Goal: Information Seeking & Learning: Check status

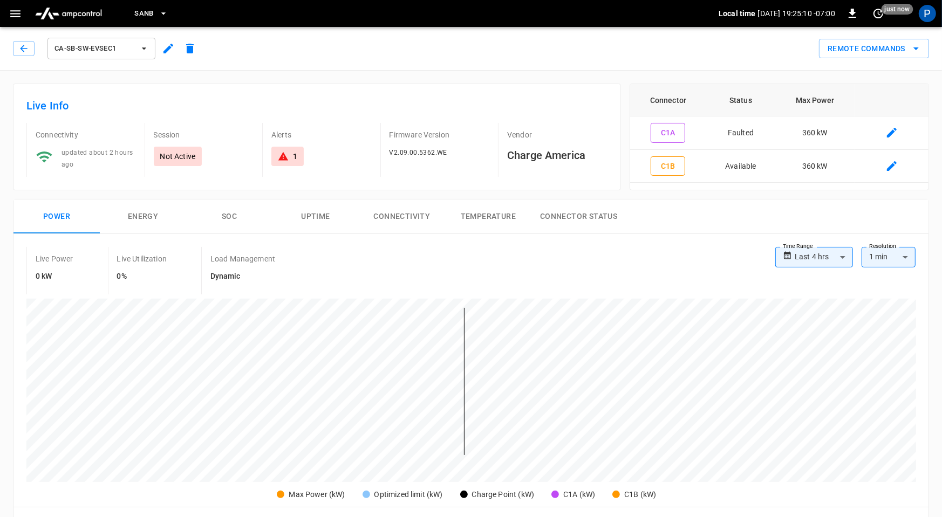
scroll to position [510, 0]
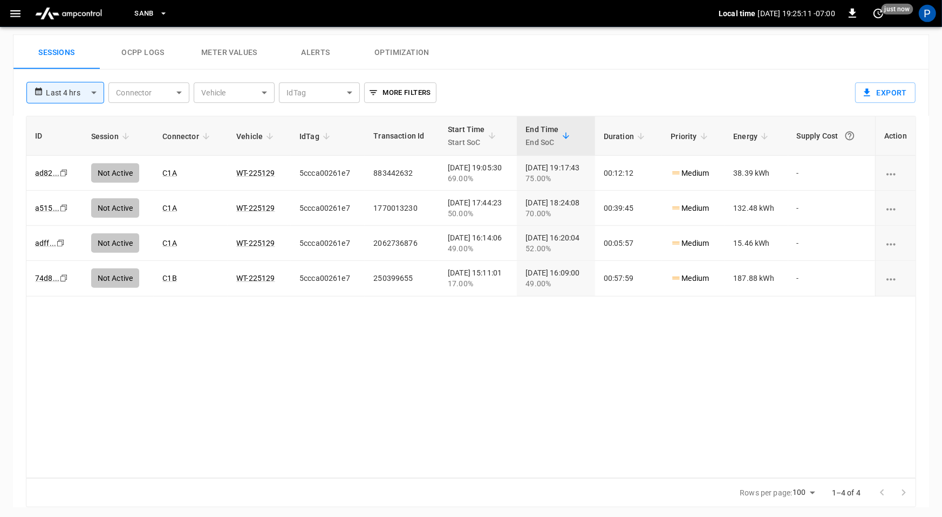
click at [85, 8] on img "menu" at bounding box center [69, 13] width 76 height 20
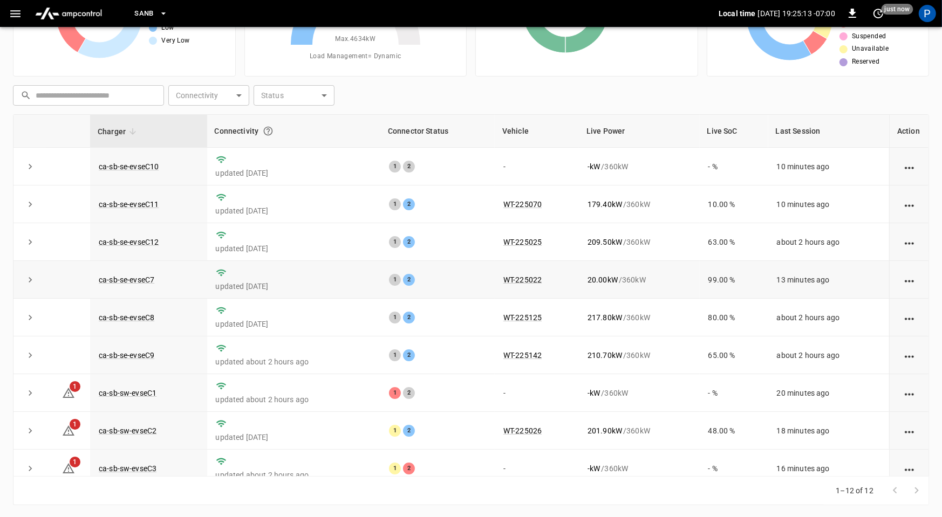
scroll to position [122, 0]
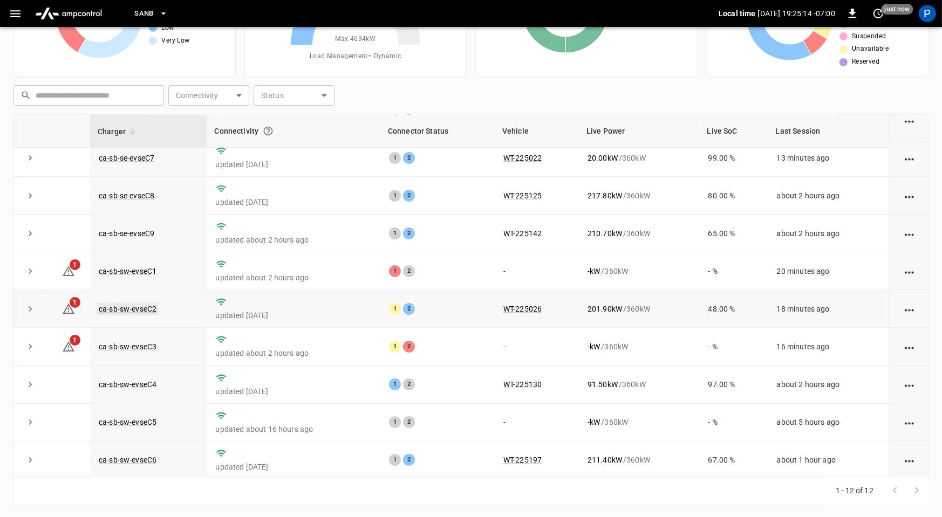
click at [147, 306] on link "ca-sb-sw-evseC2" at bounding box center [128, 309] width 62 height 13
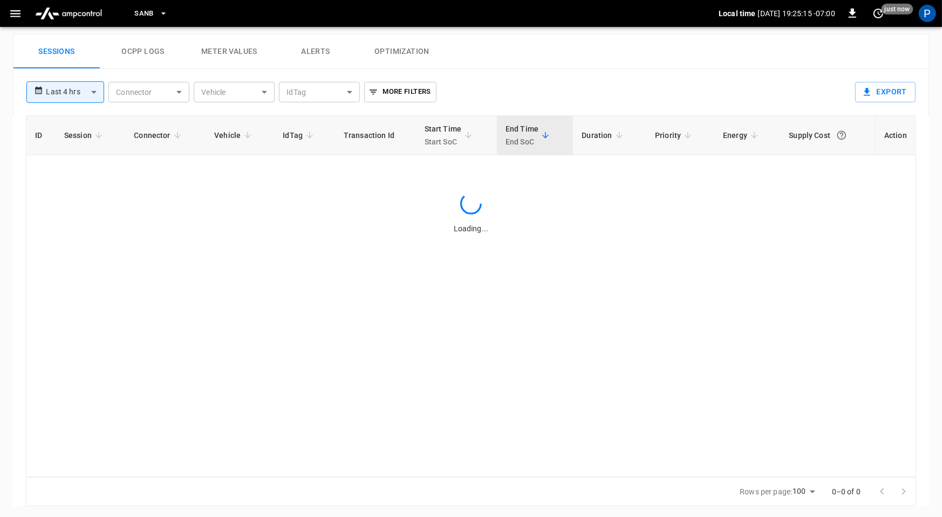
scroll to position [507, 0]
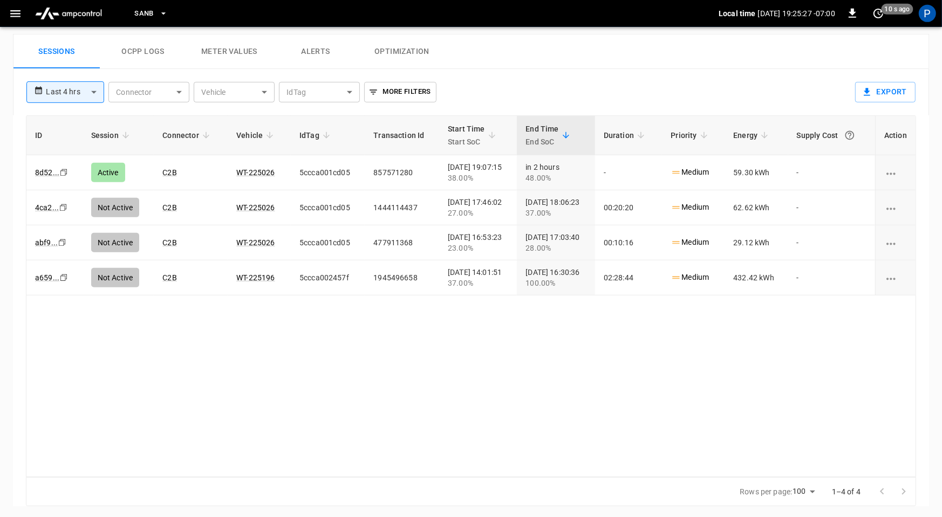
click at [80, 12] on img "menu" at bounding box center [69, 13] width 76 height 20
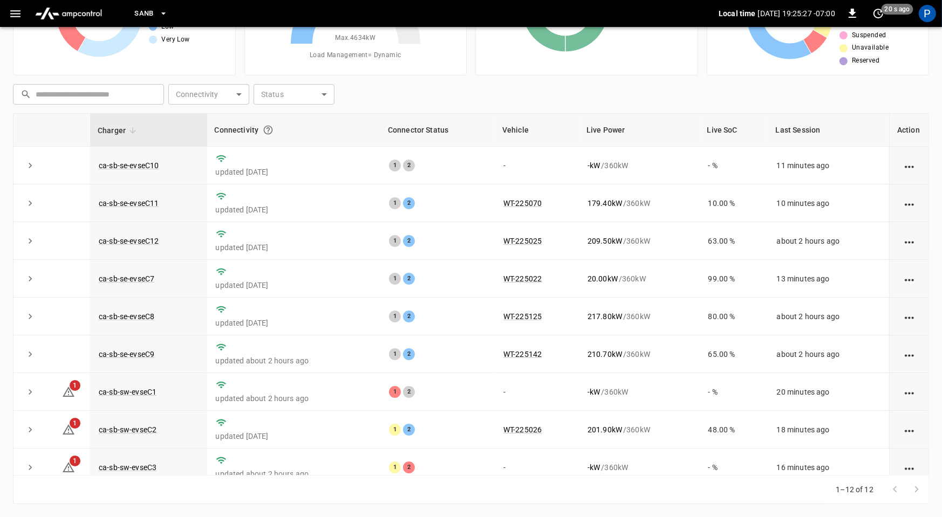
scroll to position [101, 0]
click at [139, 275] on link "ca-sb-se-evseC7" at bounding box center [127, 279] width 60 height 13
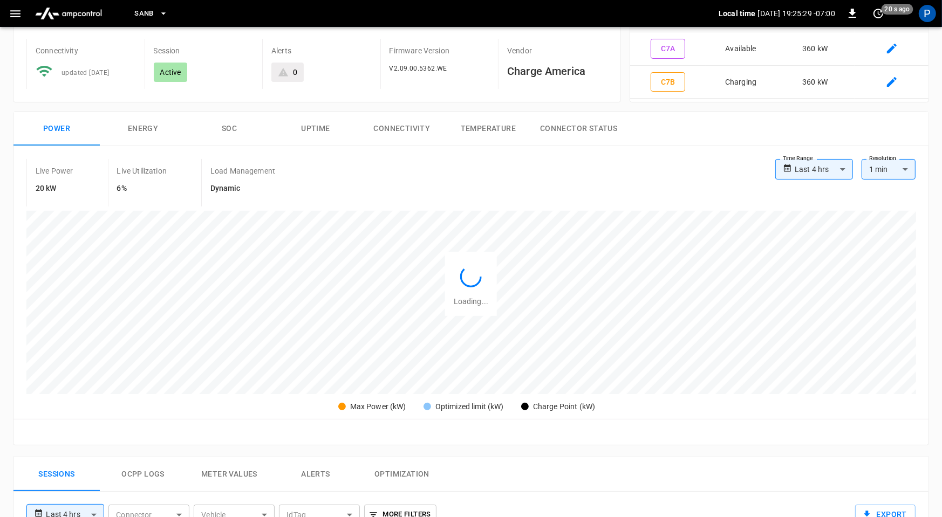
scroll to position [507, 0]
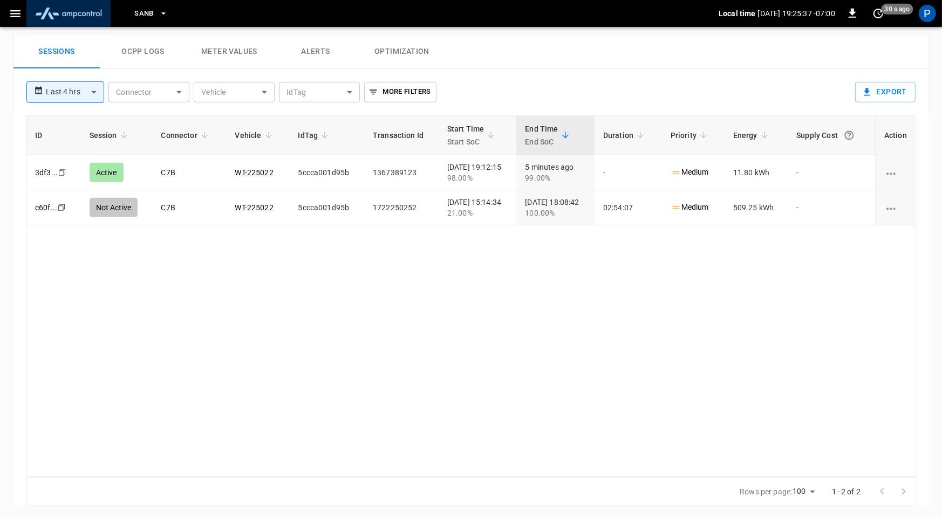
click at [90, 14] on img "menu" at bounding box center [69, 13] width 76 height 20
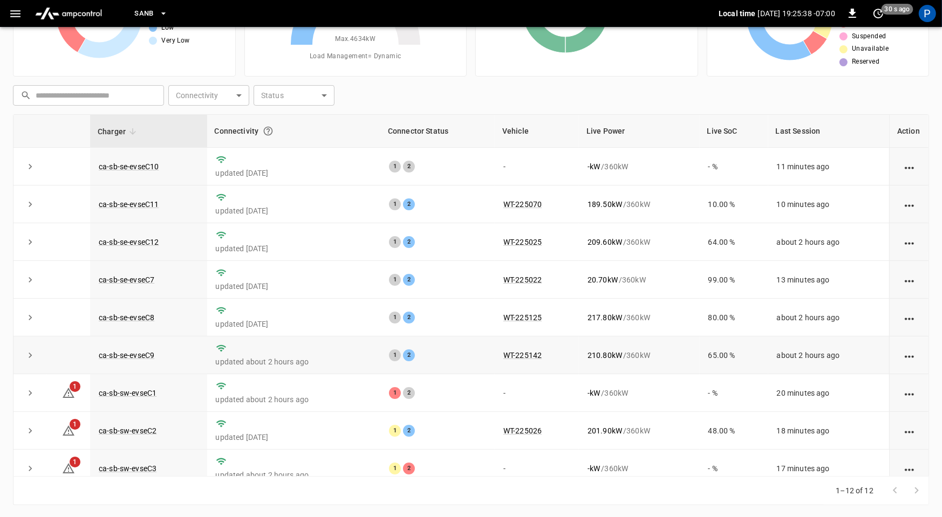
scroll to position [122, 0]
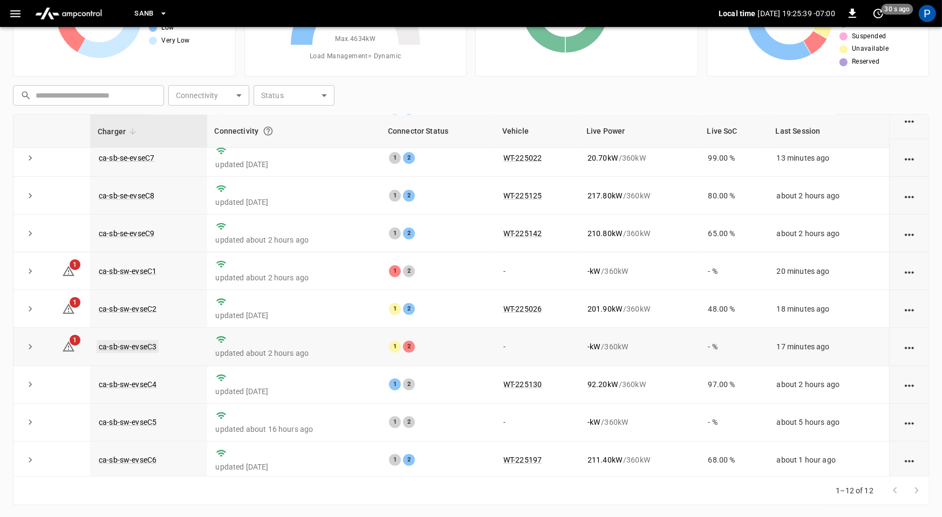
click at [151, 345] on link "ca-sb-sw-evseC3" at bounding box center [128, 346] width 62 height 13
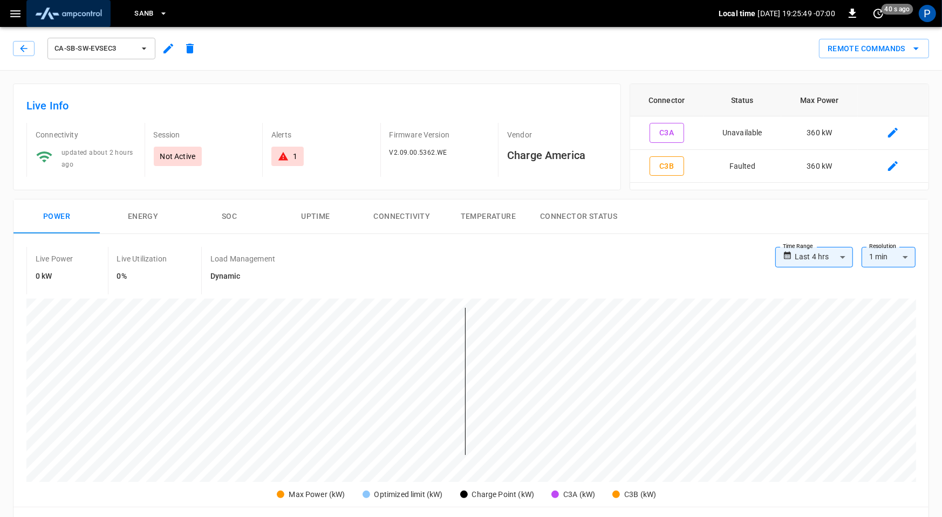
drag, startPoint x: 83, startPoint y: 12, endPoint x: 83, endPoint y: 23, distance: 11.3
click at [83, 12] on img "menu" at bounding box center [69, 13] width 76 height 20
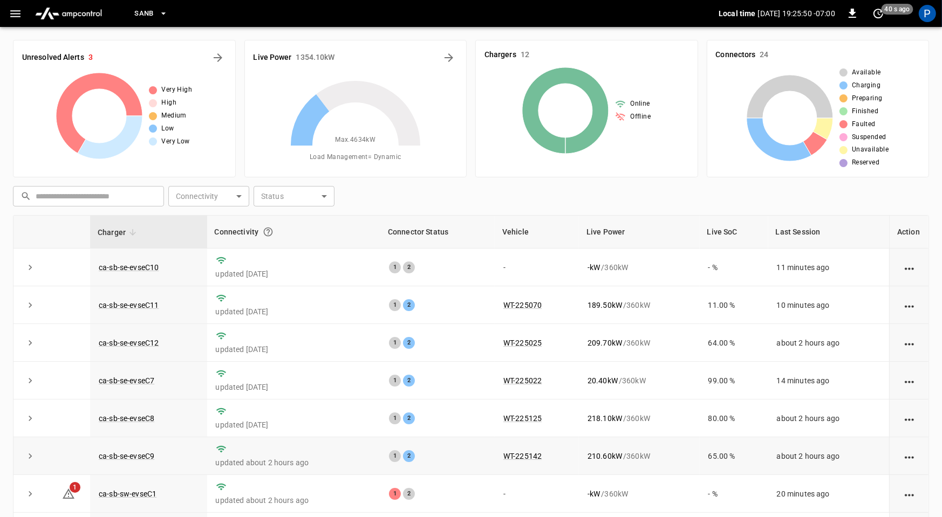
scroll to position [4, 0]
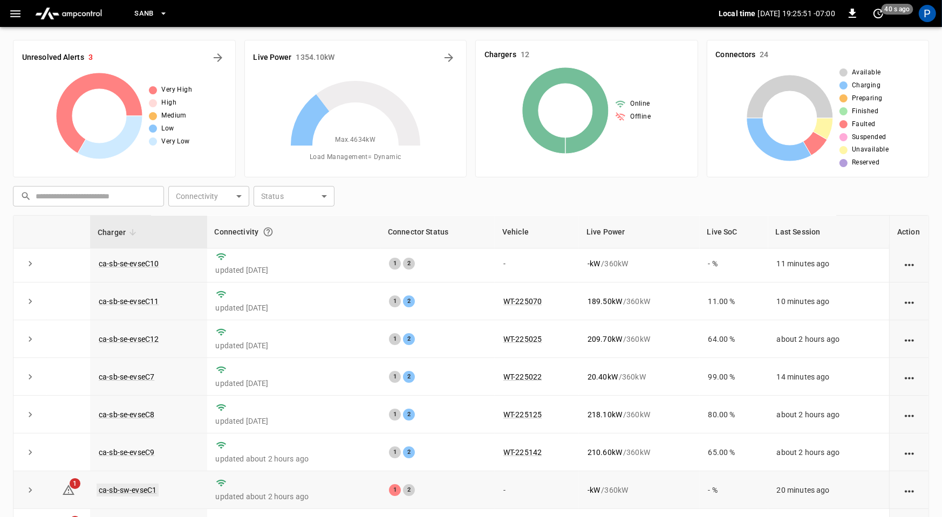
click at [135, 490] on link "ca-sb-sw-evseC1" at bounding box center [128, 490] width 62 height 13
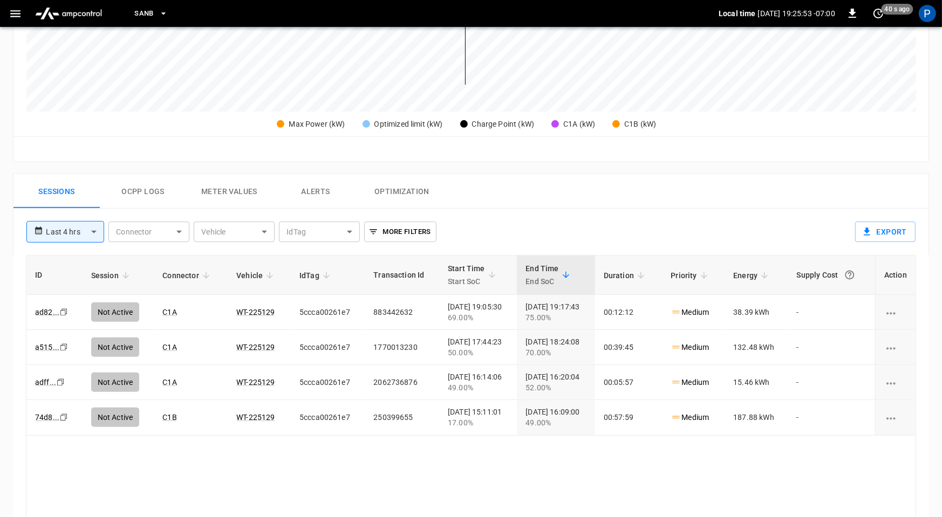
scroll to position [510, 0]
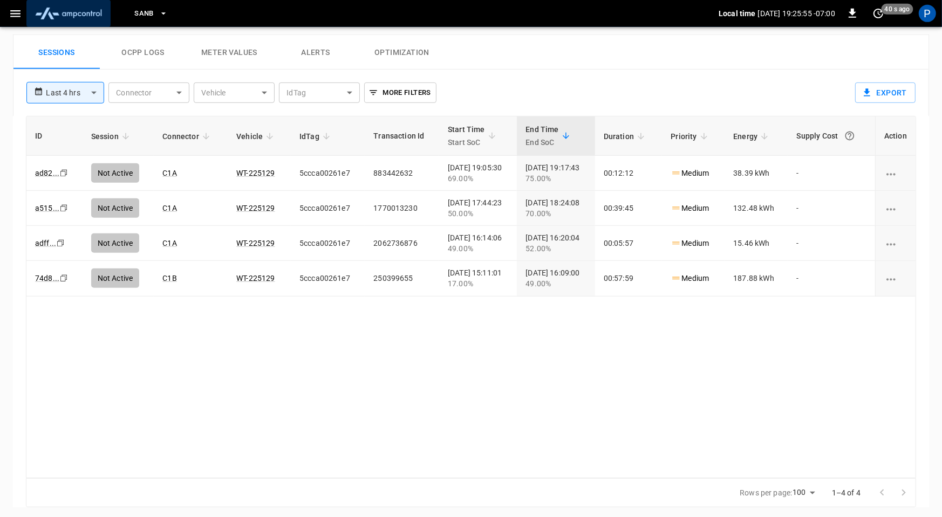
drag, startPoint x: 87, startPoint y: 19, endPoint x: 136, endPoint y: 19, distance: 48.5
click at [87, 19] on img "menu" at bounding box center [69, 13] width 76 height 20
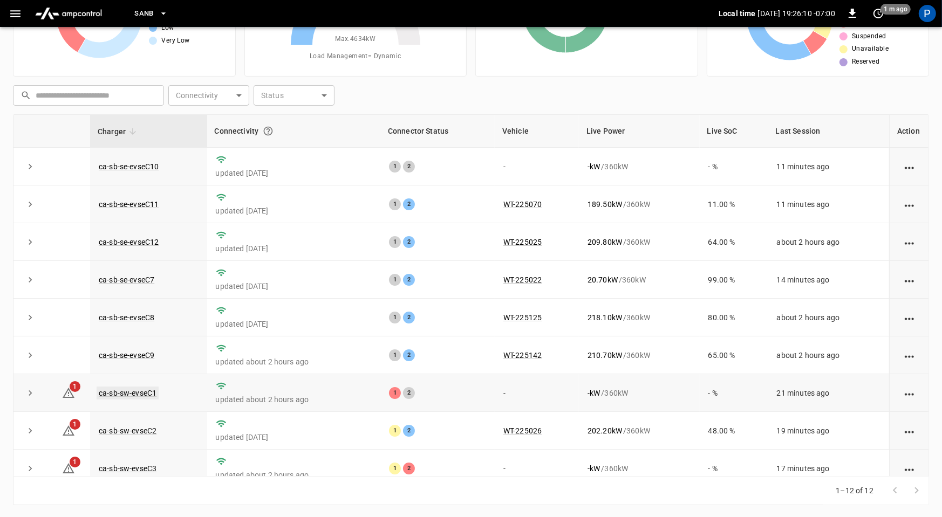
click at [119, 394] on link "ca-sb-sw-evseC1" at bounding box center [128, 393] width 62 height 13
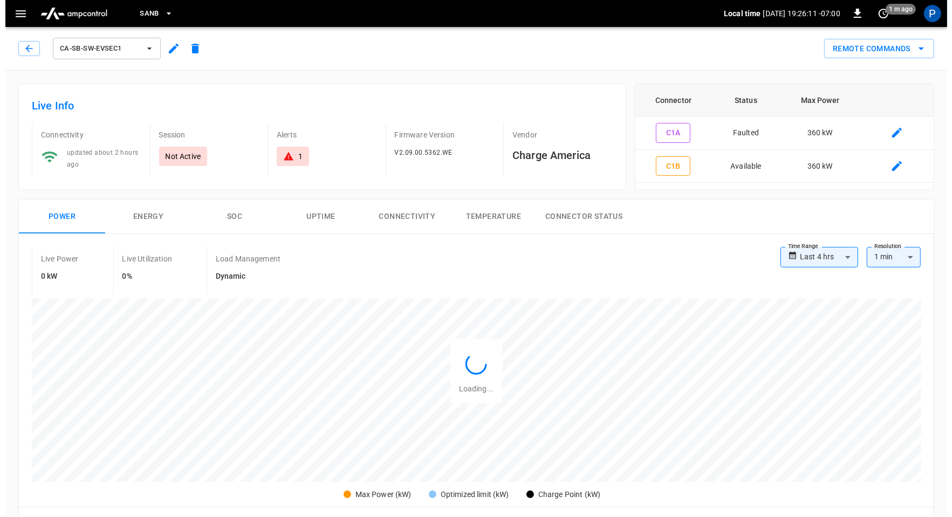
scroll to position [510, 0]
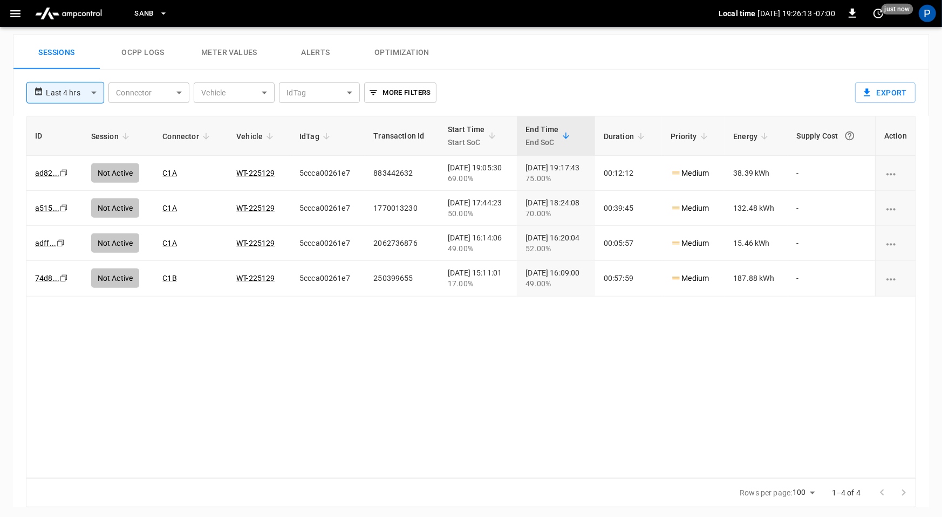
drag, startPoint x: 331, startPoint y: 53, endPoint x: 359, endPoint y: 56, distance: 28.2
click at [331, 53] on button "Alerts" at bounding box center [315, 52] width 86 height 35
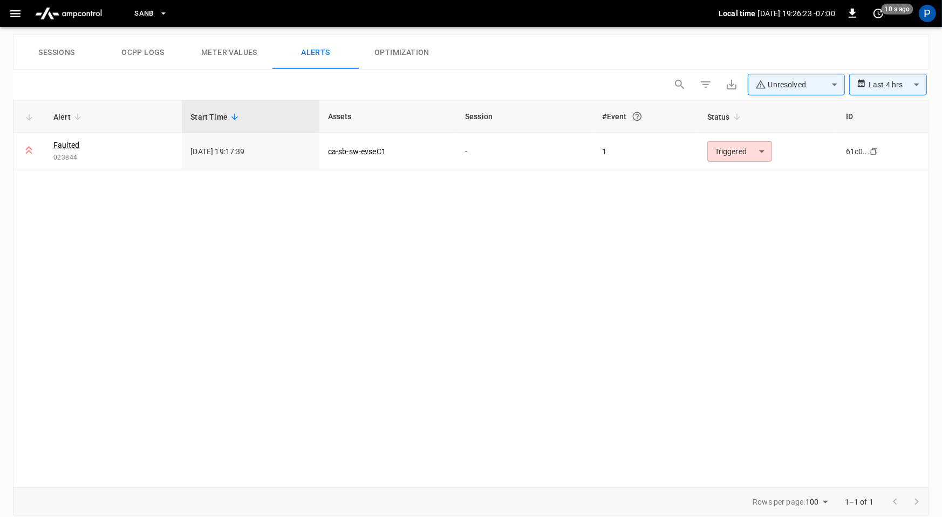
click at [153, 12] on span "SanB" at bounding box center [143, 14] width 19 height 12
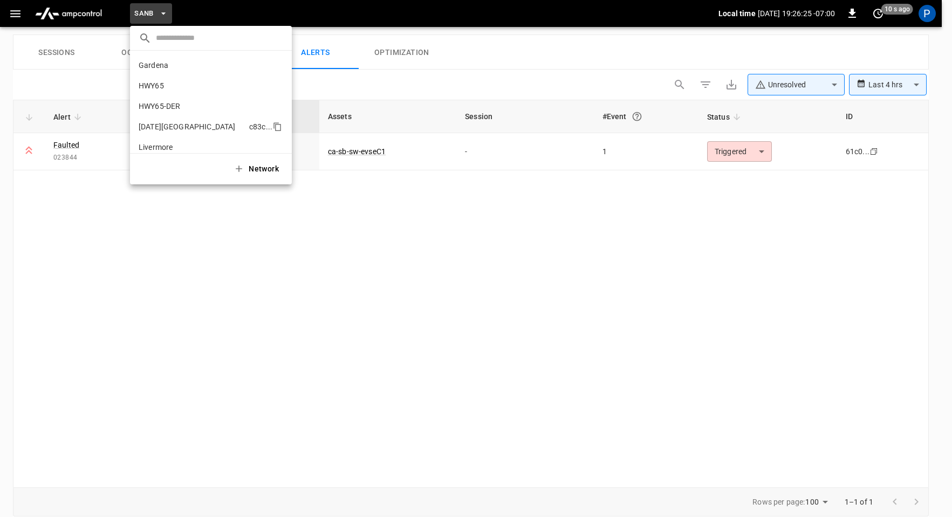
scroll to position [0, 0]
click at [184, 104] on p "HWY65-DER" at bounding box center [189, 106] width 100 height 11
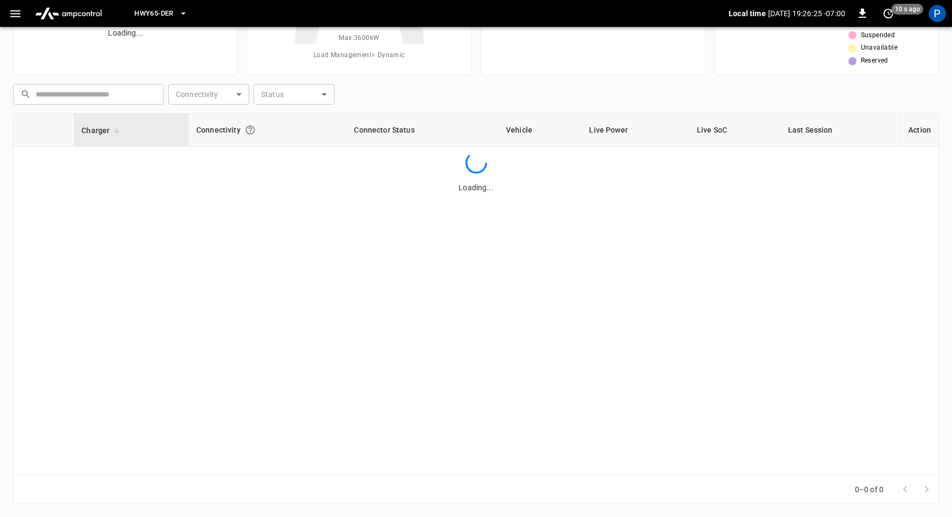
scroll to position [101, 0]
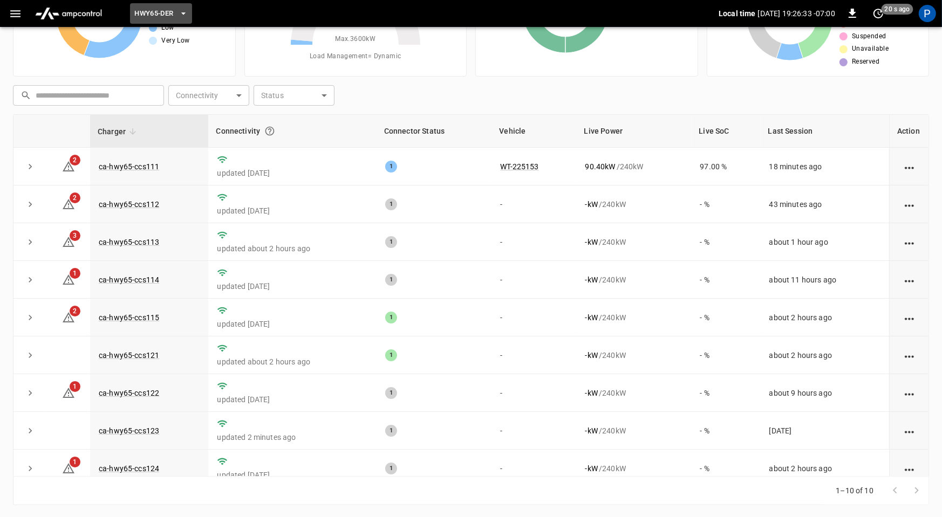
click at [155, 11] on span "HWY65-DER" at bounding box center [153, 14] width 39 height 12
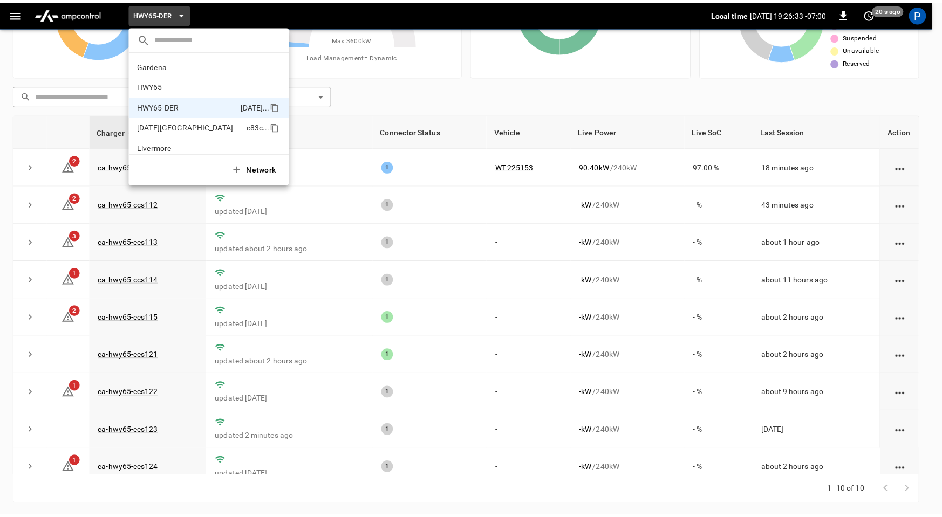
scroll to position [38, 0]
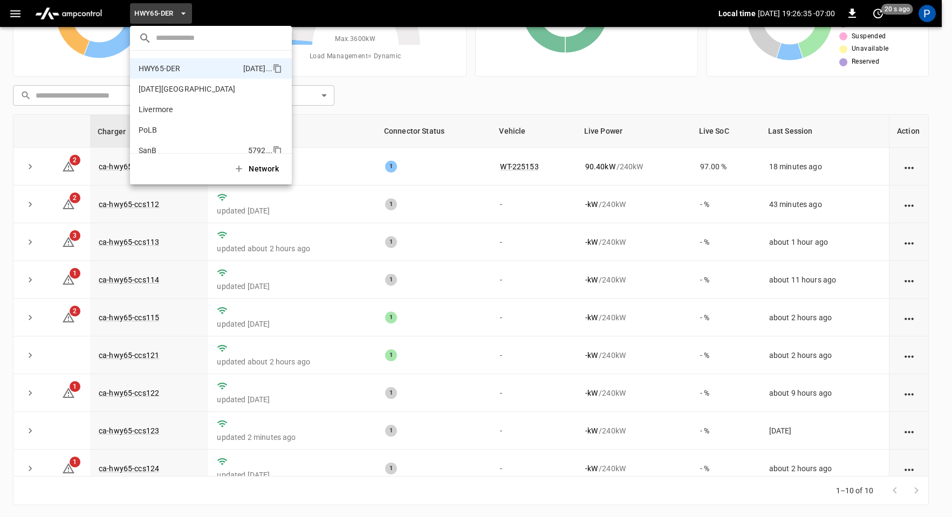
click at [175, 148] on p "SanB" at bounding box center [191, 150] width 105 height 11
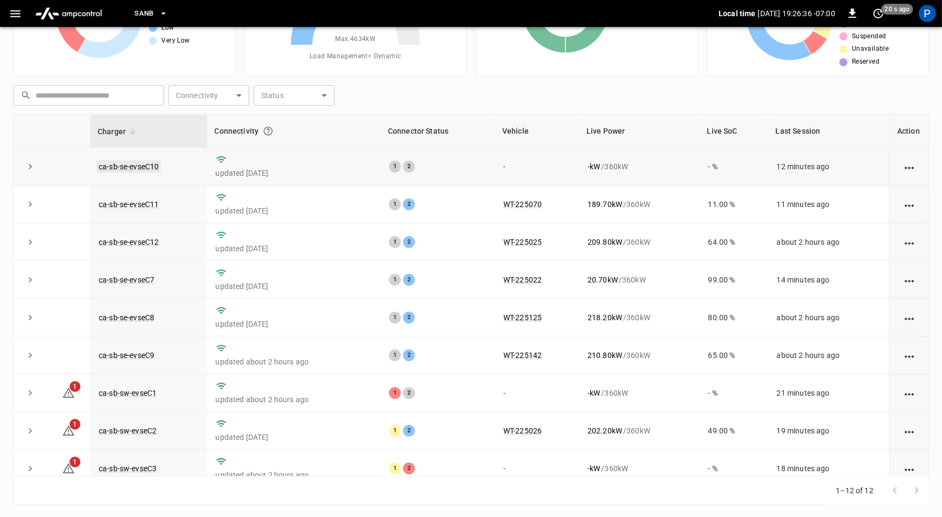
click at [153, 167] on link "ca-sb-se-evseC10" at bounding box center [129, 166] width 64 height 13
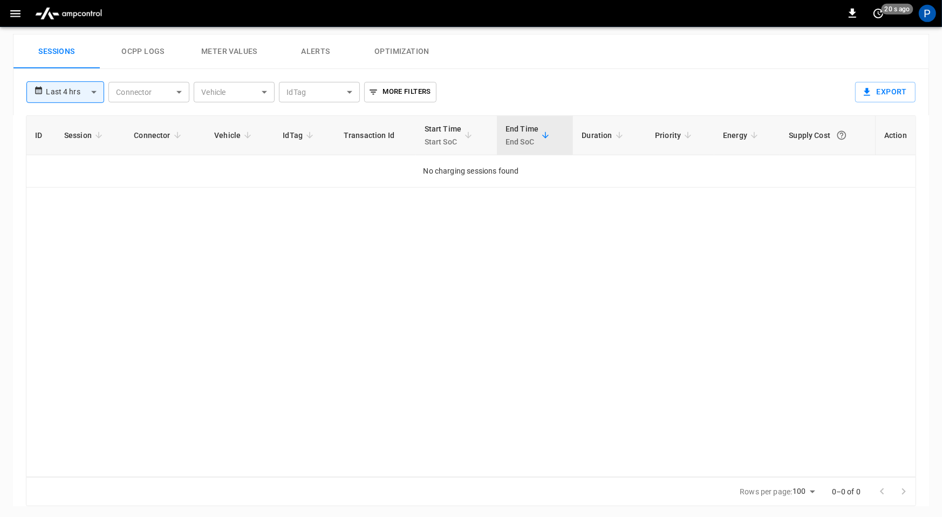
scroll to position [507, 0]
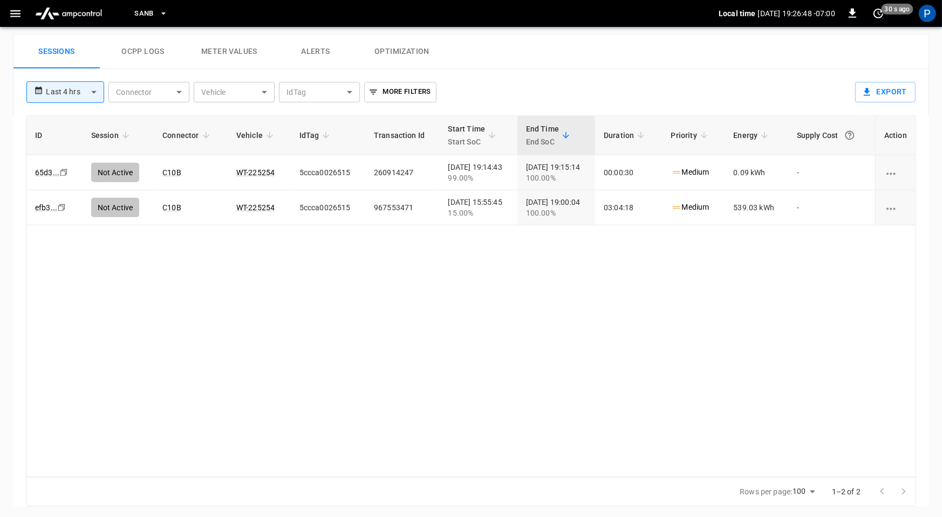
drag, startPoint x: 84, startPoint y: 19, endPoint x: 88, endPoint y: 24, distance: 6.1
click at [84, 19] on img "menu" at bounding box center [69, 13] width 76 height 20
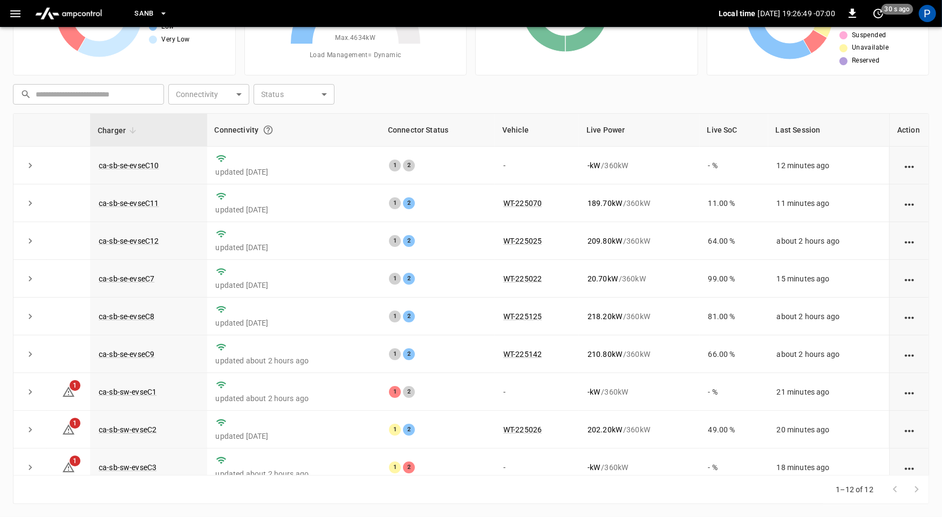
scroll to position [101, 0]
click at [133, 468] on link "ca-sb-sw-evseC3" at bounding box center [128, 468] width 62 height 13
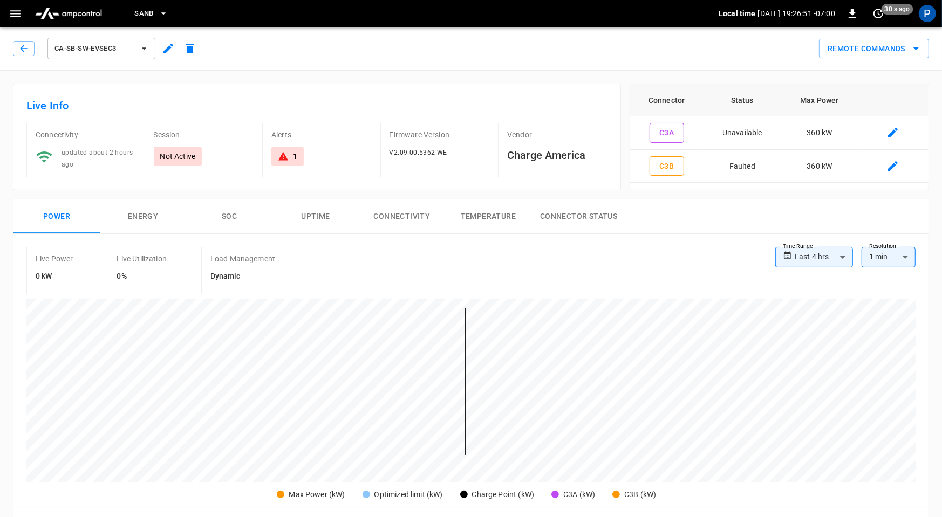
scroll to position [510, 0]
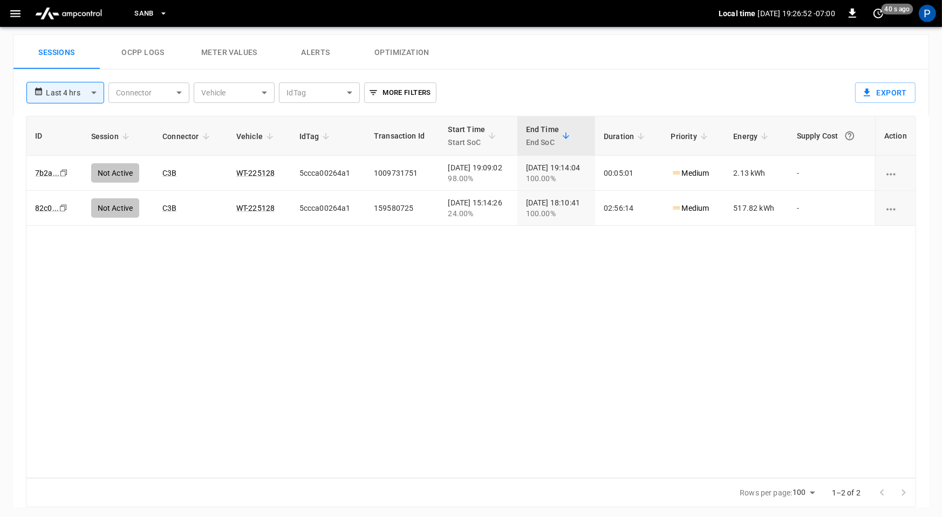
click at [317, 61] on button "Alerts" at bounding box center [315, 52] width 86 height 35
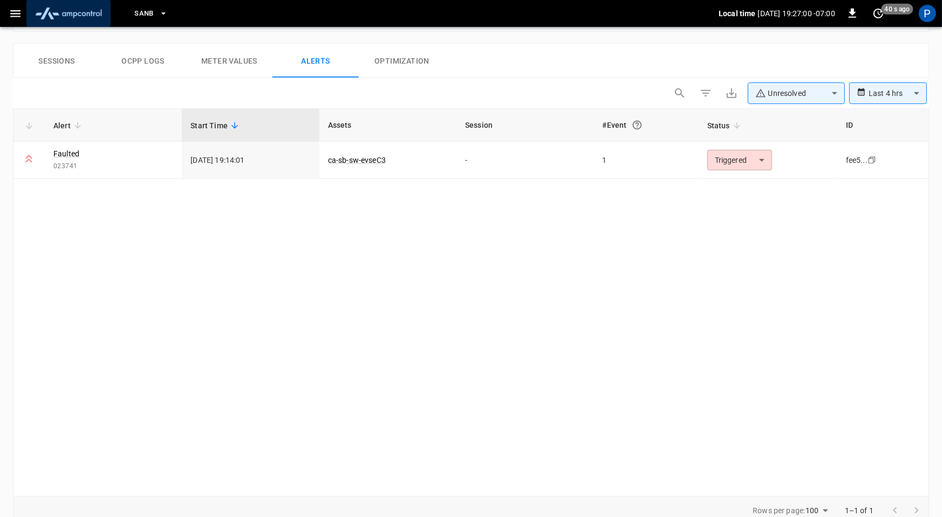
click at [95, 15] on img "menu" at bounding box center [69, 13] width 76 height 20
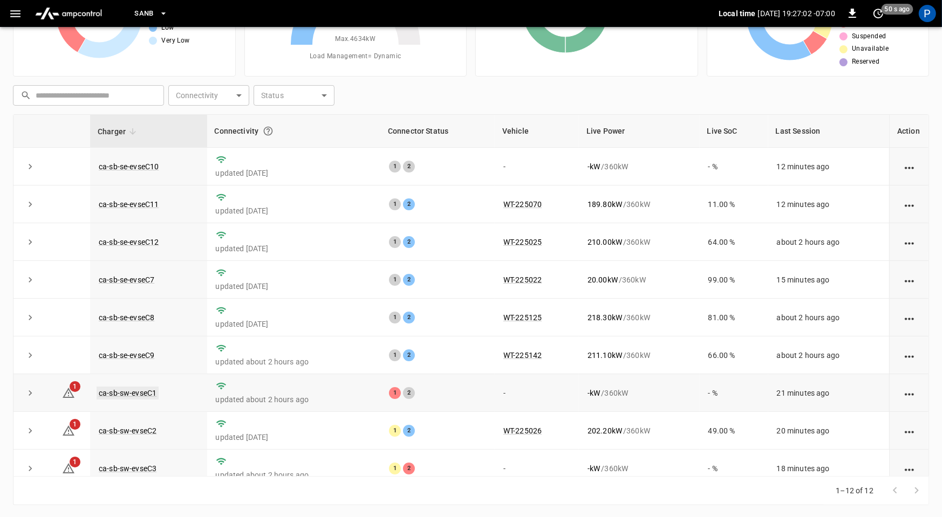
click at [141, 388] on link "ca-sb-sw-evseC1" at bounding box center [128, 393] width 62 height 13
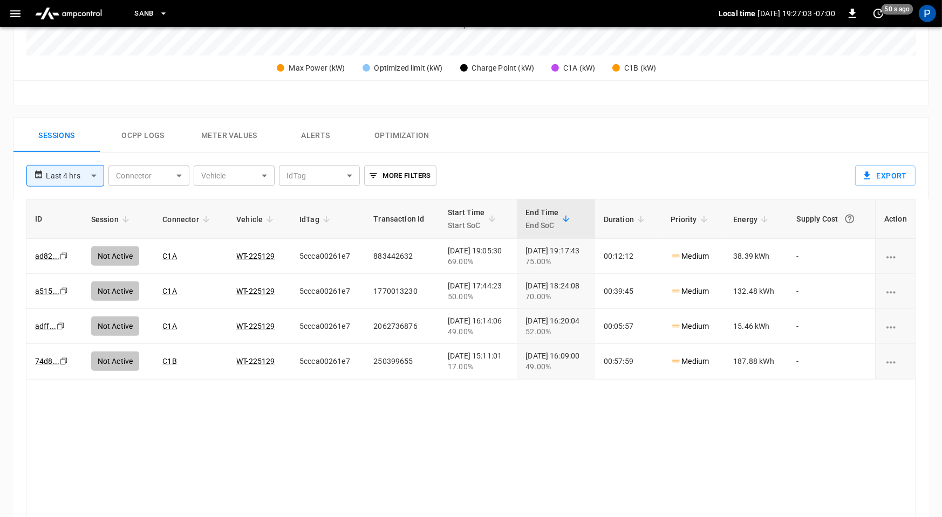
scroll to position [510, 0]
